Goal: Check status: Check status

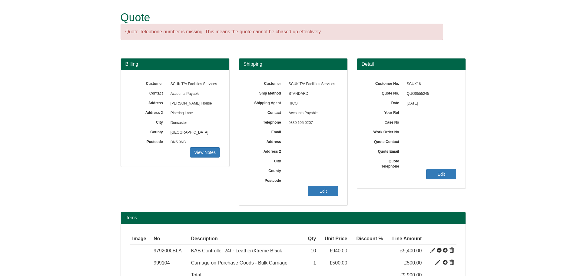
scroll to position [30, 0]
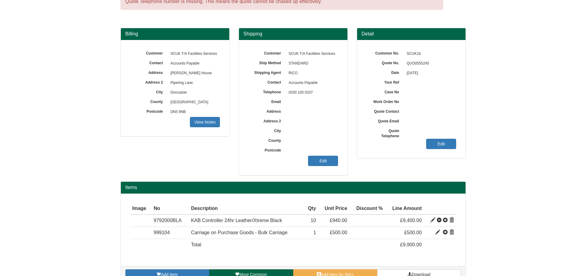
click at [414, 63] on span "QUO0555245" at bounding box center [429, 64] width 53 height 10
copy span "QUO0555245"
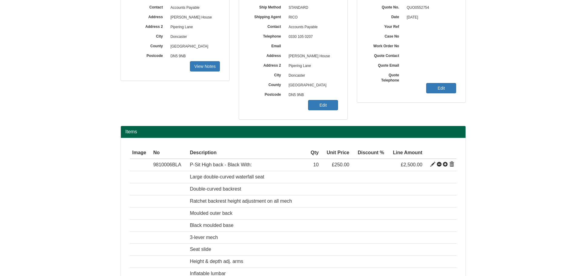
scroll to position [19, 0]
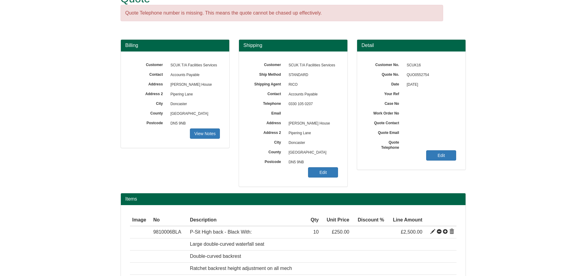
click at [412, 74] on span "QUO0552754" at bounding box center [429, 75] width 53 height 10
copy span "QUO0552754"
